Goal: Check status: Check status

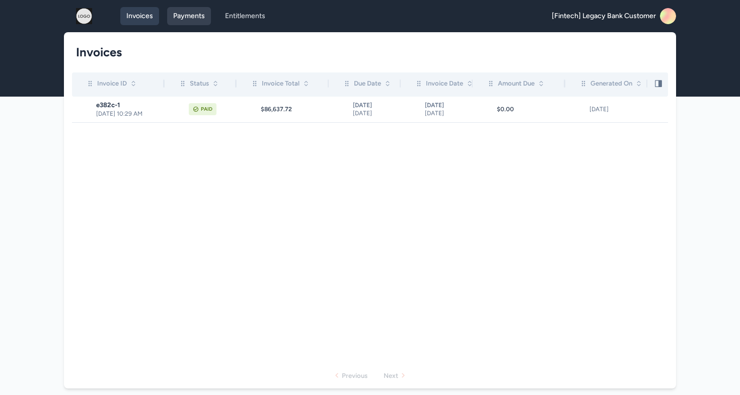
click at [195, 17] on link "Payments" at bounding box center [189, 16] width 44 height 18
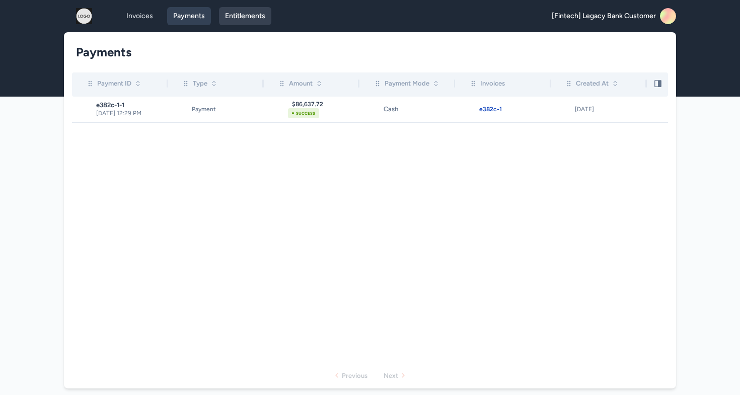
click at [245, 18] on link "Entitlements" at bounding box center [245, 16] width 52 height 18
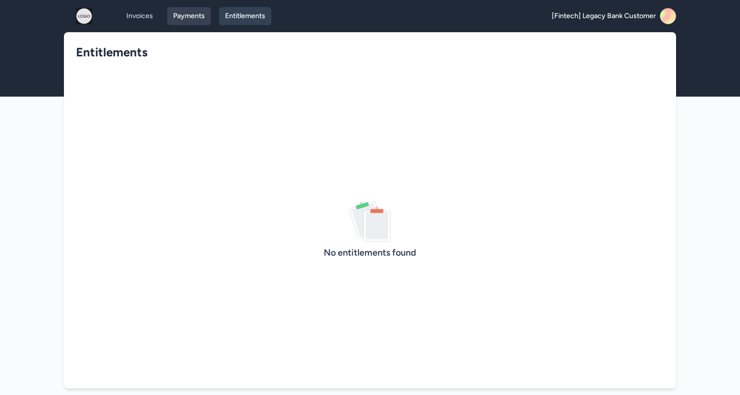
click at [189, 11] on link "Payments" at bounding box center [189, 16] width 44 height 18
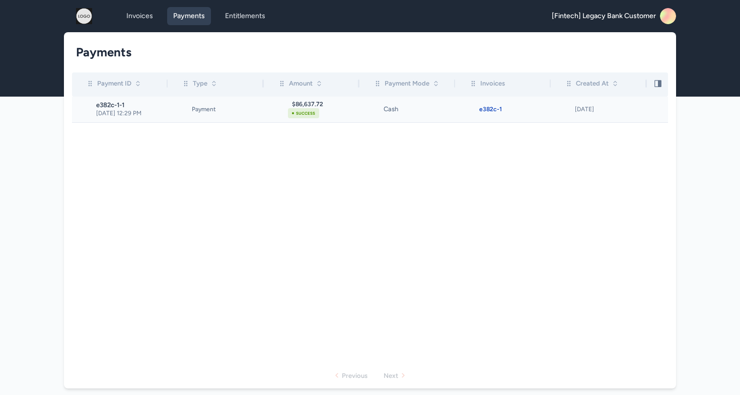
click at [166, 115] on p "[DATE] 12:29 PM" at bounding box center [131, 113] width 71 height 8
click at [138, 111] on p "[DATE] 12:29 PM" at bounding box center [131, 113] width 71 height 8
click at [311, 106] on div "$86,637.72" at bounding box center [325, 104] width 67 height 8
click at [140, 12] on link "Invoices" at bounding box center [139, 16] width 39 height 18
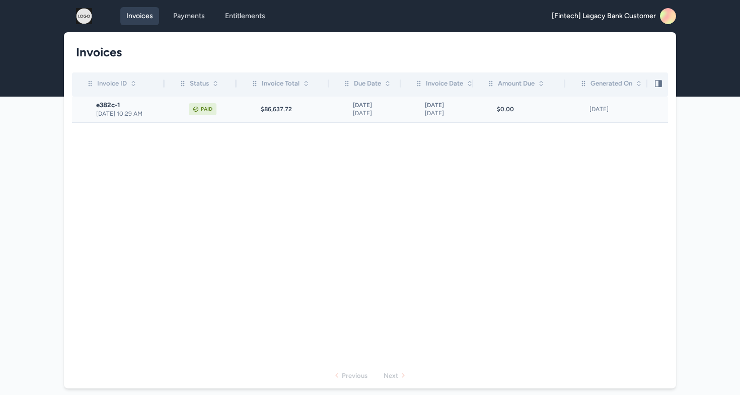
click at [136, 110] on span "[DATE] 10:29 AM" at bounding box center [130, 114] width 68 height 8
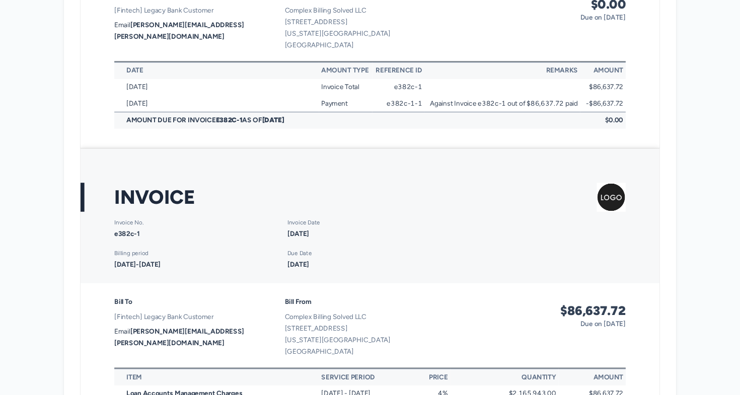
scroll to position [44, 0]
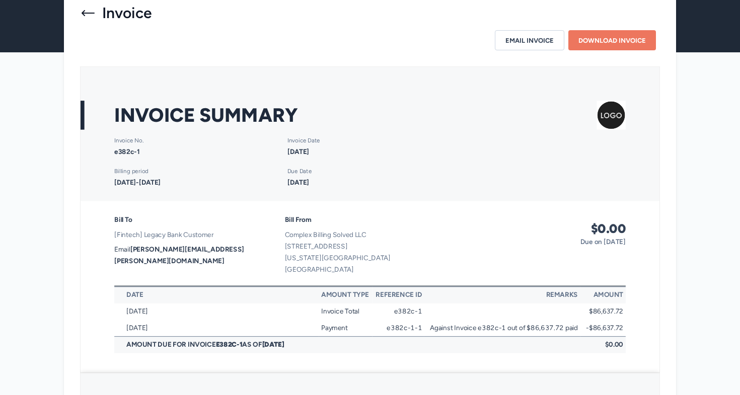
click at [86, 10] on icon at bounding box center [88, 13] width 16 height 16
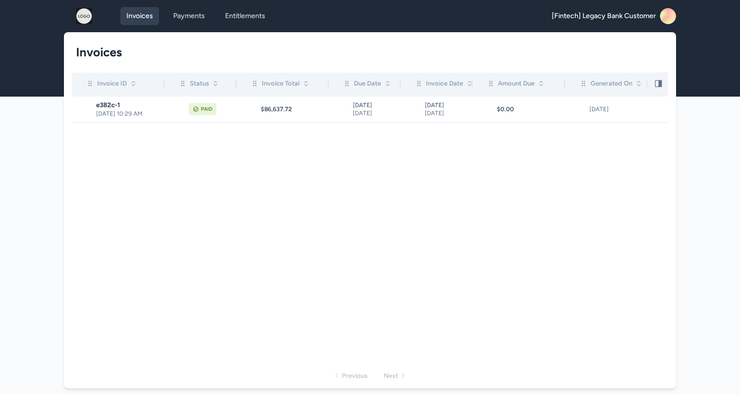
click at [84, 17] on img at bounding box center [84, 16] width 32 height 16
